Goal: Task Accomplishment & Management: Manage account settings

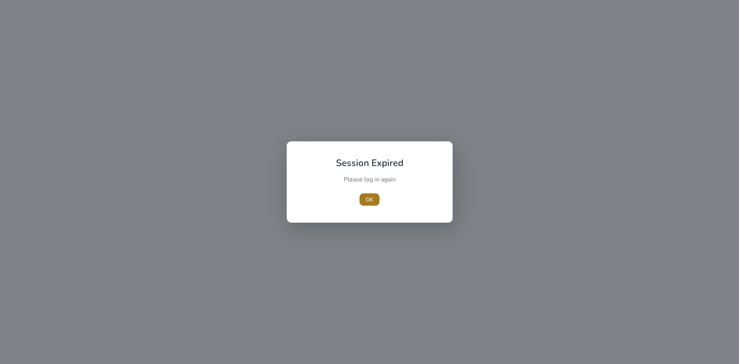
click at [370, 196] on span "OK" at bounding box center [370, 200] width 8 height 8
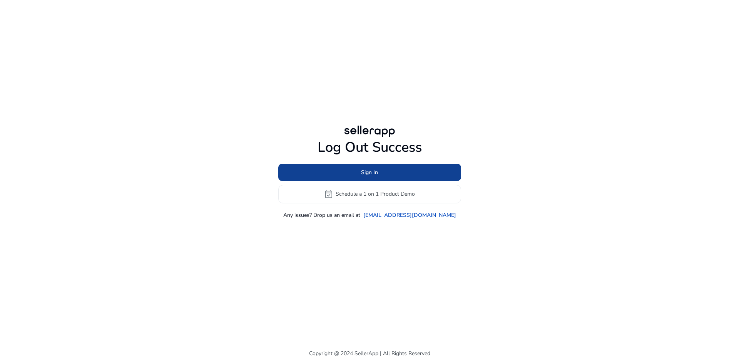
click at [373, 175] on span "Sign In" at bounding box center [369, 172] width 17 height 8
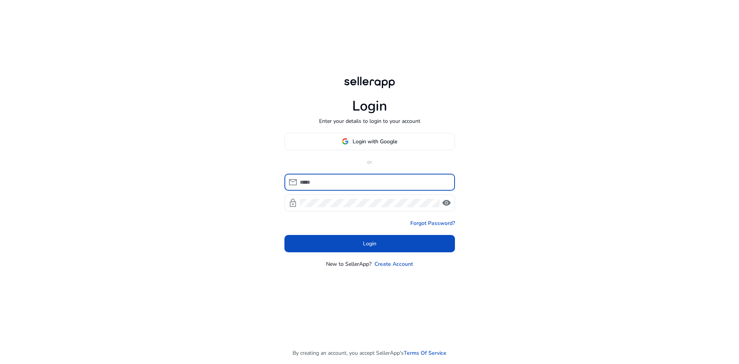
type input "**********"
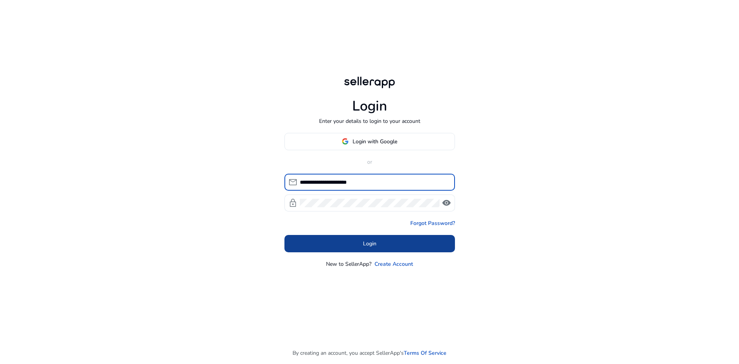
click at [362, 244] on span at bounding box center [370, 243] width 171 height 18
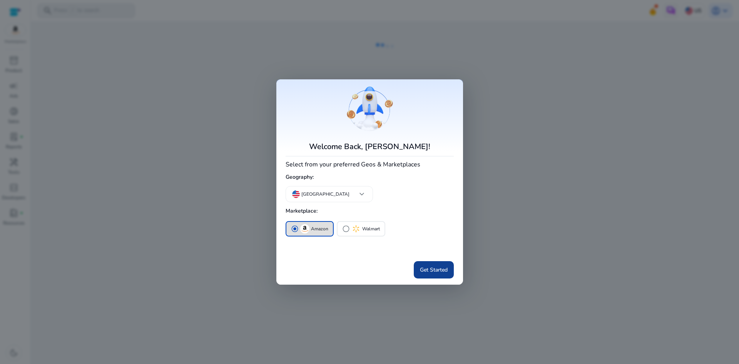
click at [428, 268] on span "Get Started" at bounding box center [434, 270] width 28 height 8
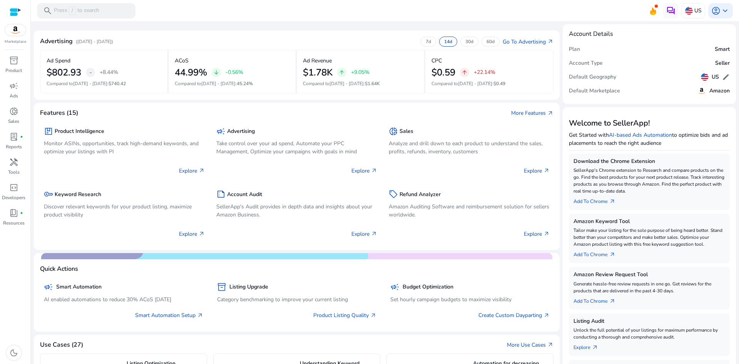
click at [253, 14] on mat-toolbar "search Press / to search US account_circle keyboard_arrow_down" at bounding box center [385, 10] width 708 height 21
click at [17, 69] on p "Product" at bounding box center [13, 70] width 17 height 7
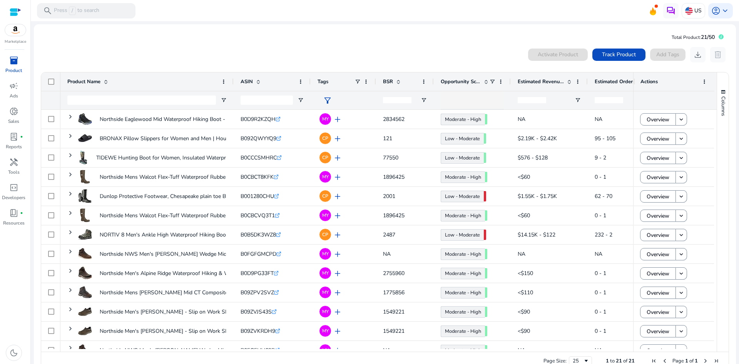
click at [238, 19] on mat-toolbar "search Press / to search US account_circle keyboard_arrow_down" at bounding box center [385, 10] width 708 height 21
